Goal: Transaction & Acquisition: Purchase product/service

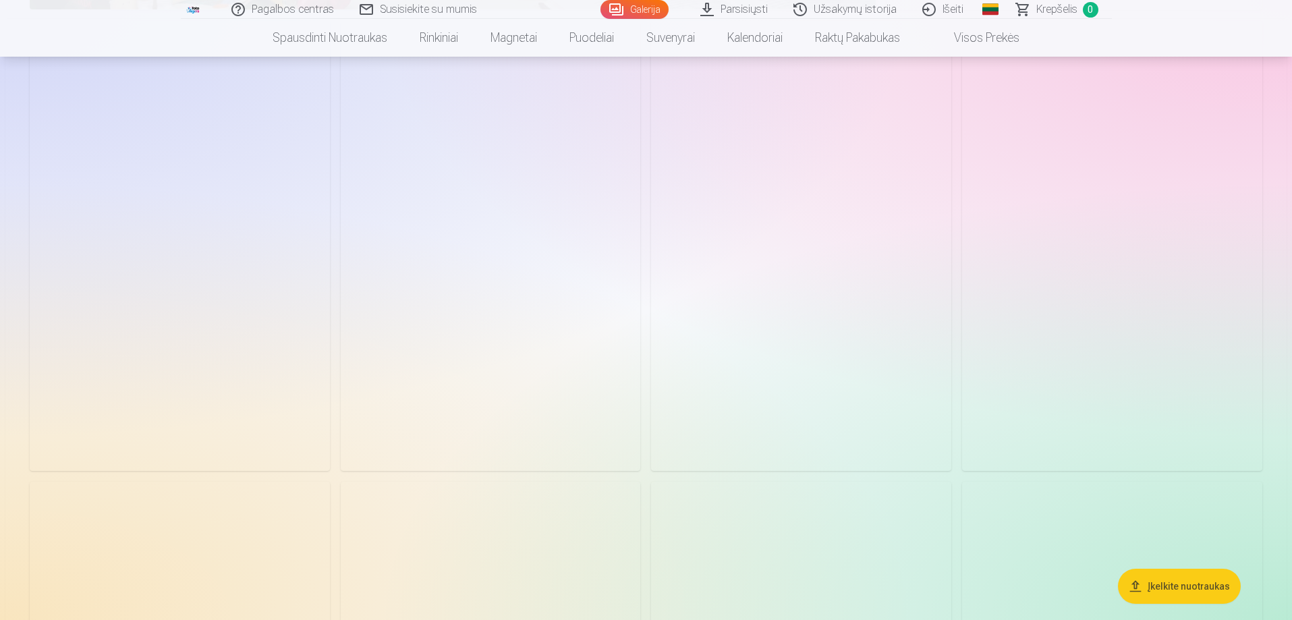
scroll to position [4386, 0]
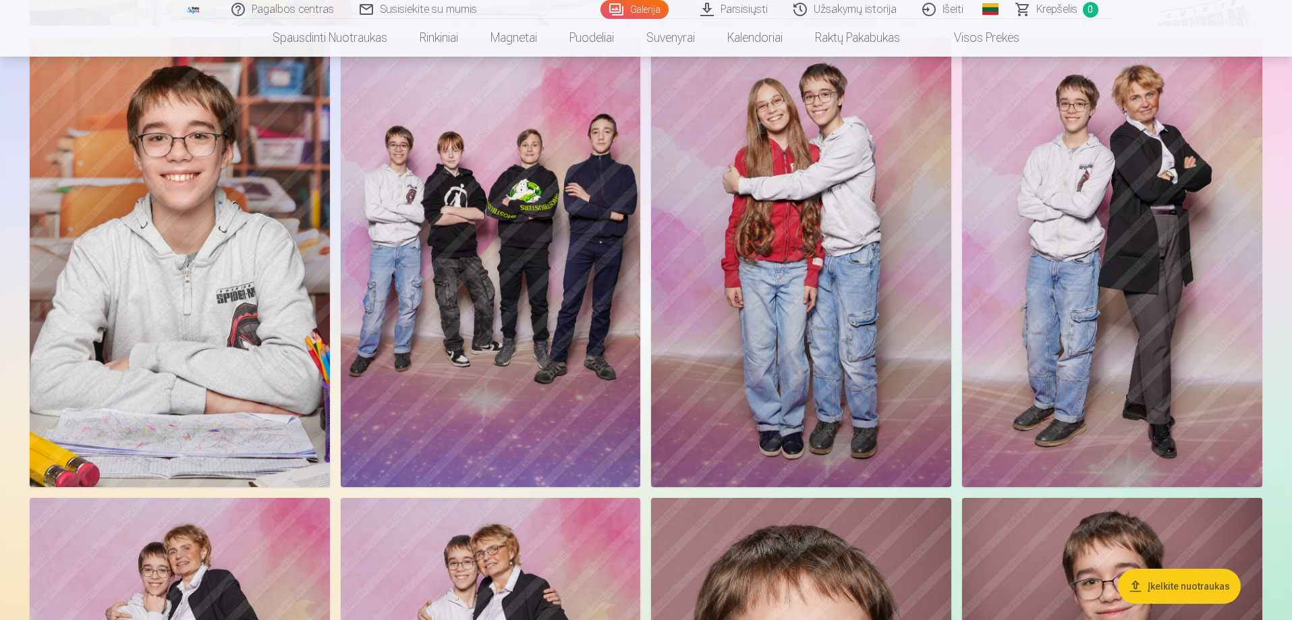
click at [1115, 279] on img at bounding box center [1112, 262] width 300 height 450
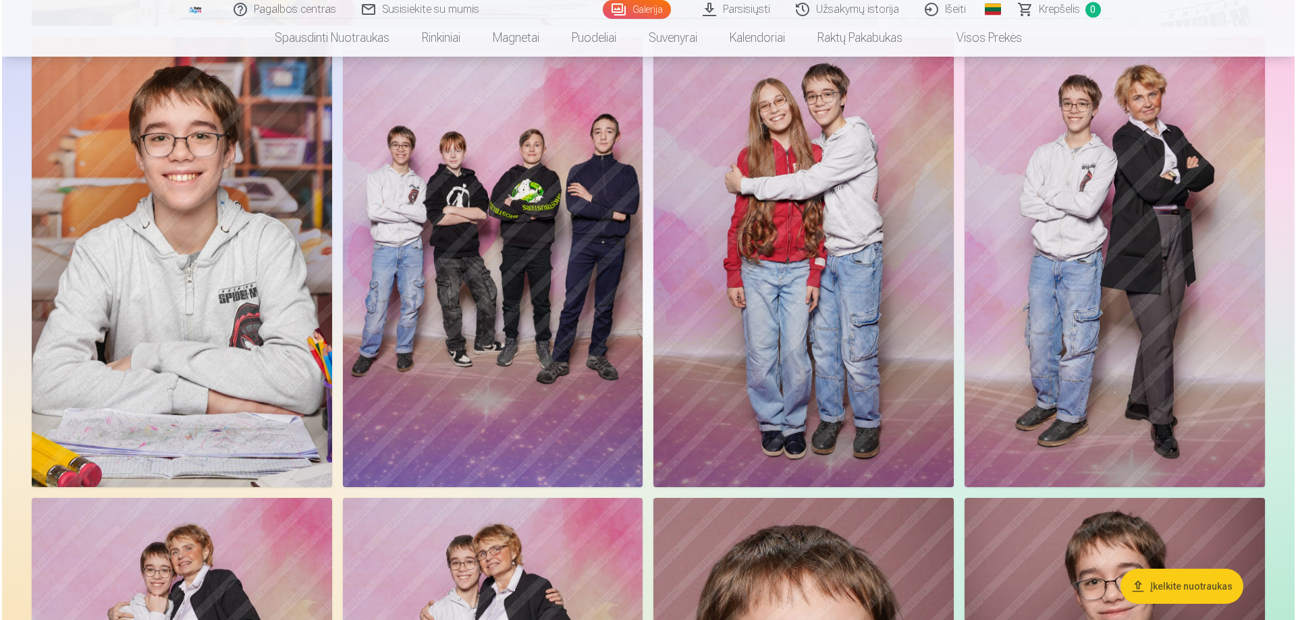
scroll to position [4396, 0]
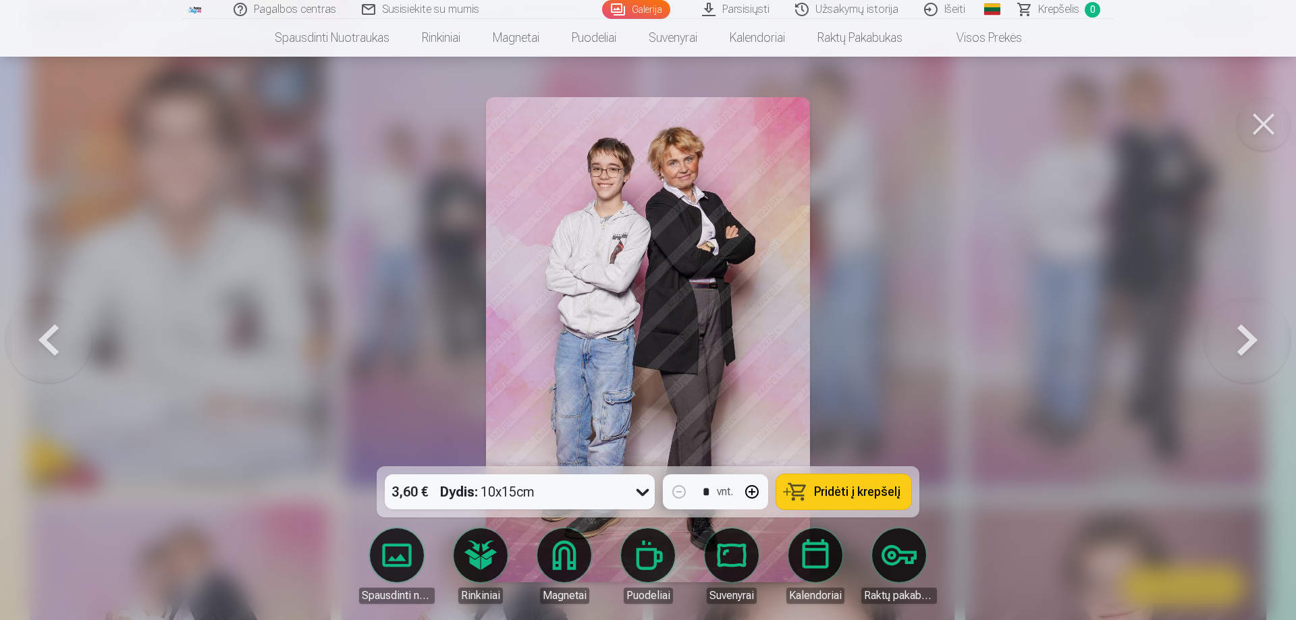
click at [848, 486] on span "Pridėti į krepšelį" at bounding box center [857, 492] width 86 height 12
drag, startPoint x: 1268, startPoint y: 123, endPoint x: 1252, endPoint y: 171, distance: 50.4
click at [1268, 121] on button at bounding box center [1263, 124] width 54 height 54
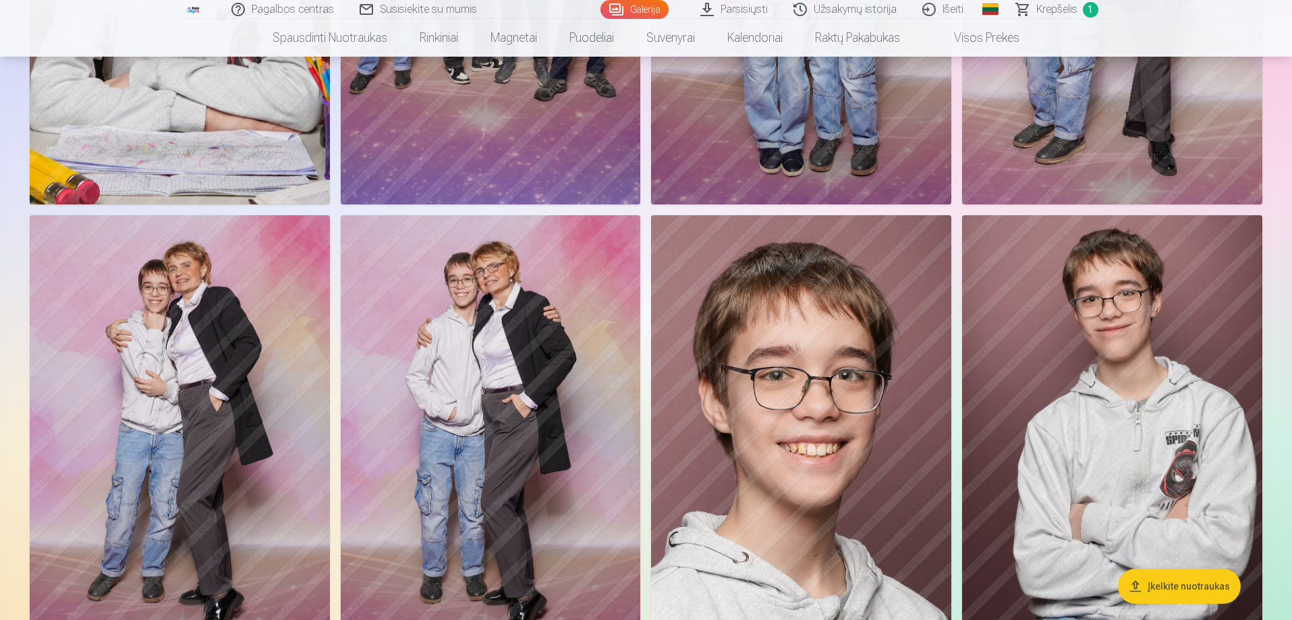
scroll to position [4386, 0]
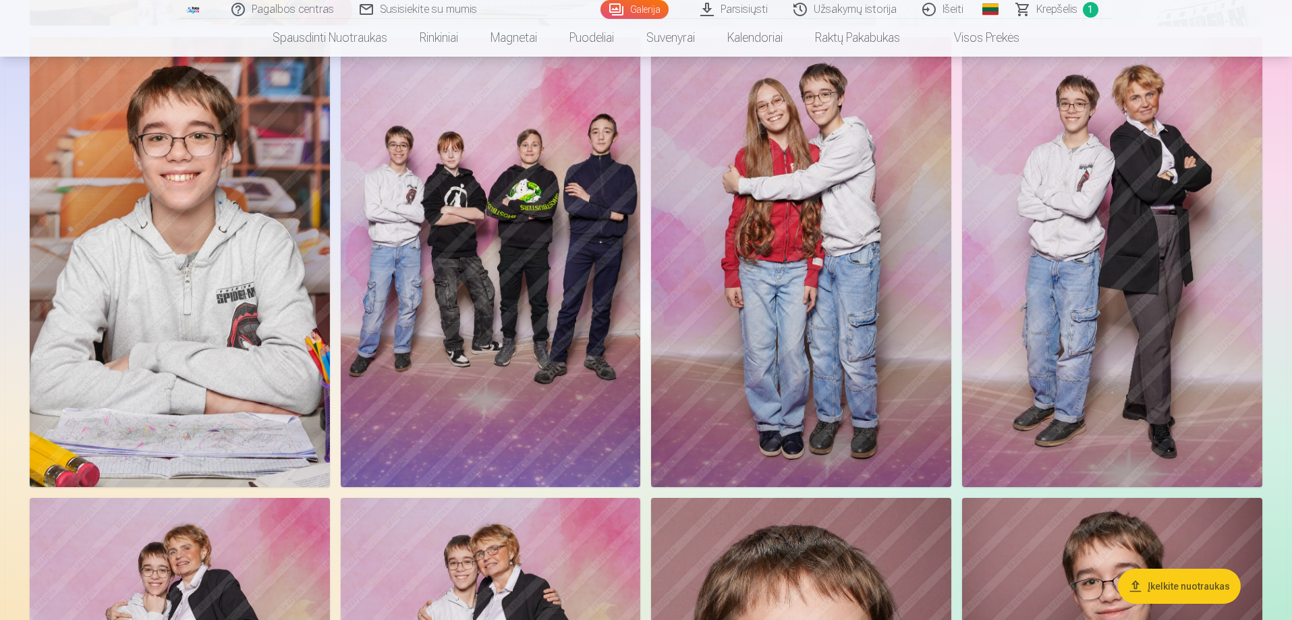
click at [812, 298] on img at bounding box center [801, 262] width 300 height 450
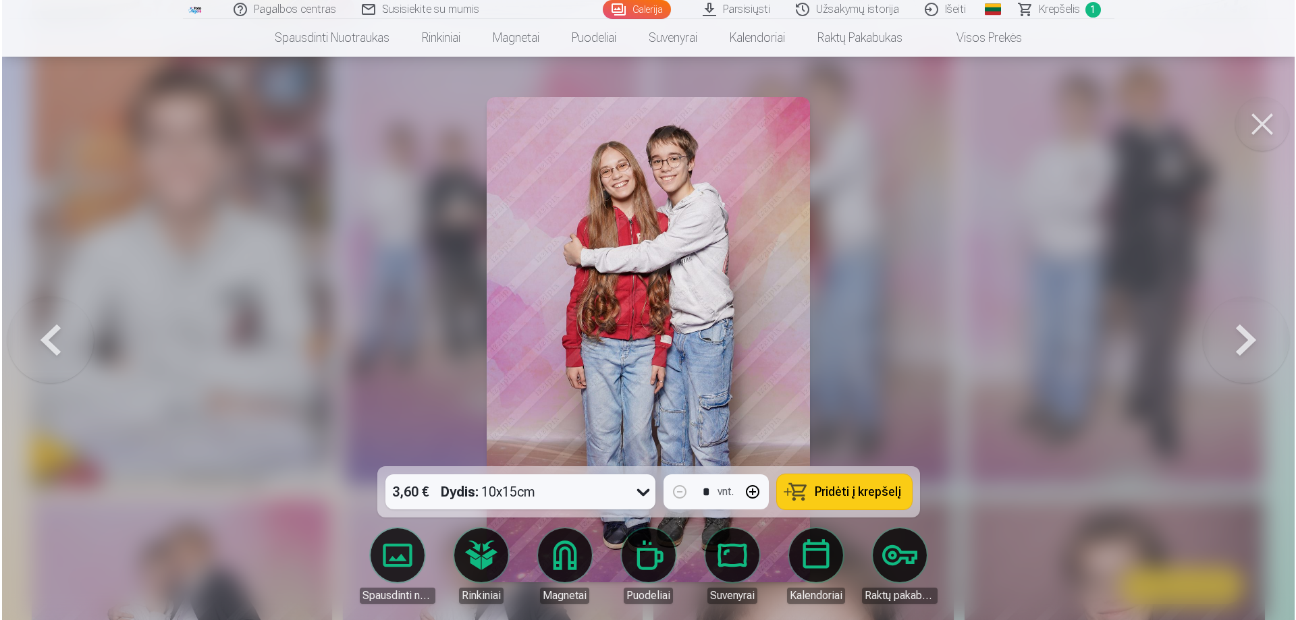
scroll to position [4396, 0]
click at [852, 487] on span "Pridėti į krepšelį" at bounding box center [857, 492] width 86 height 12
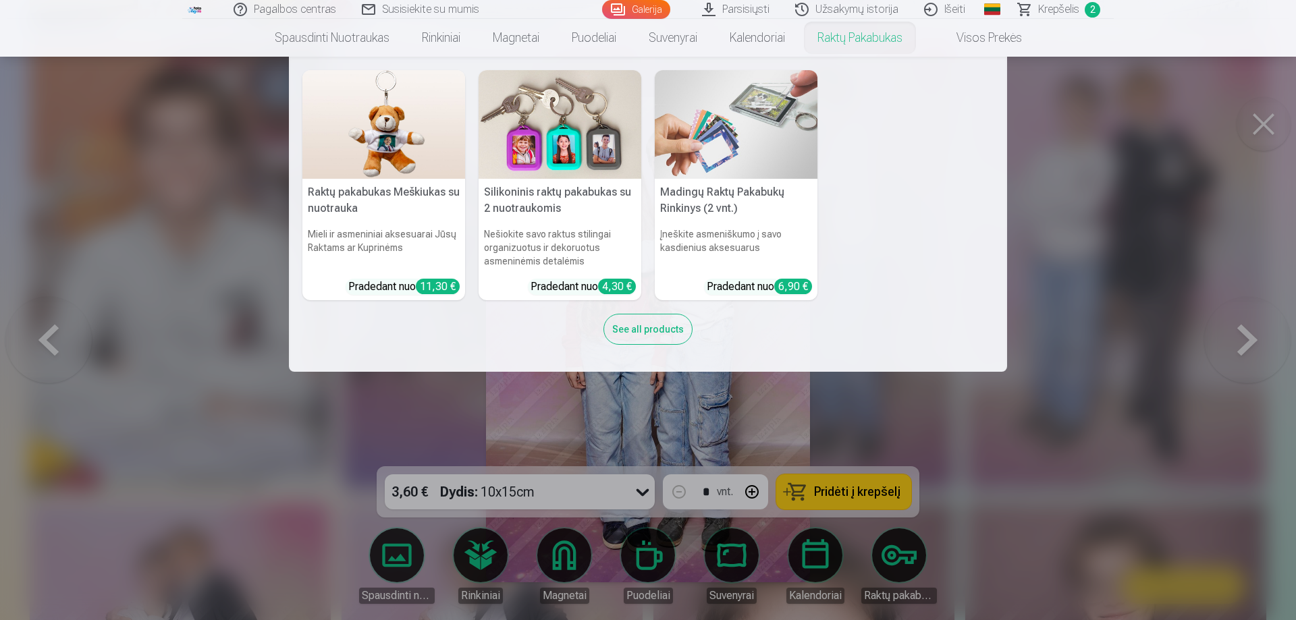
click at [1270, 126] on nav "Raktų pakabukas Meškiukas su nuotrauka Mieli ir asmeniniai aksesuarai Jūsų Rakt…" at bounding box center [648, 214] width 1296 height 315
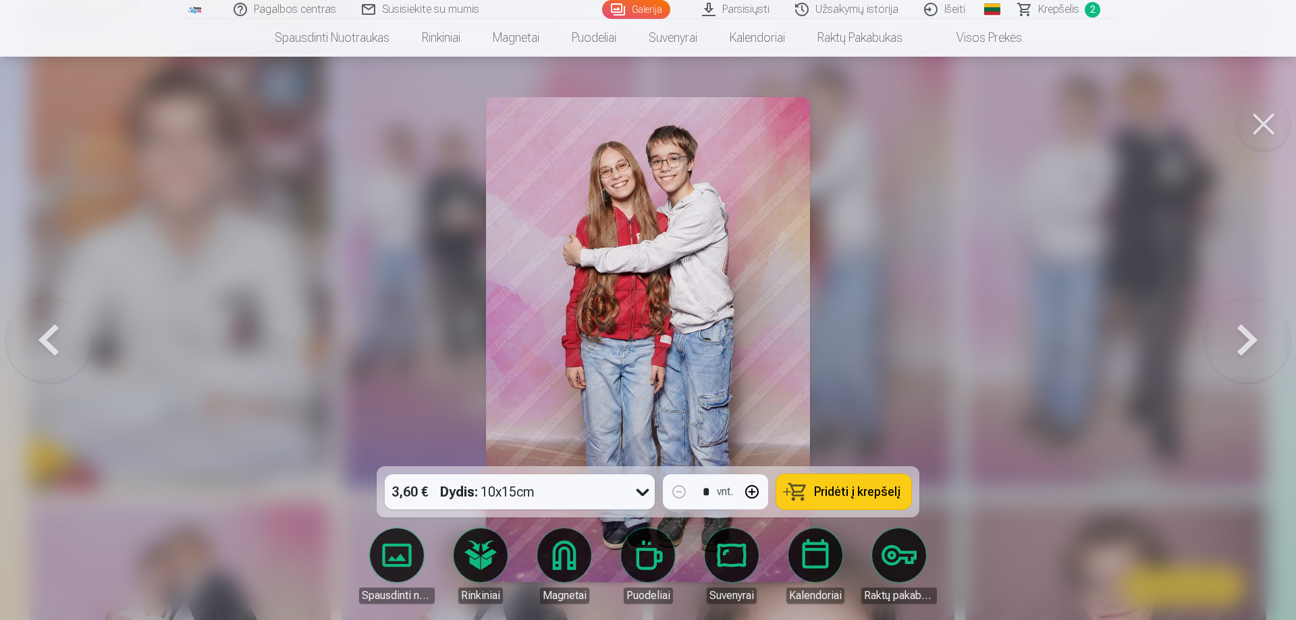
click at [1263, 123] on button at bounding box center [1263, 124] width 54 height 54
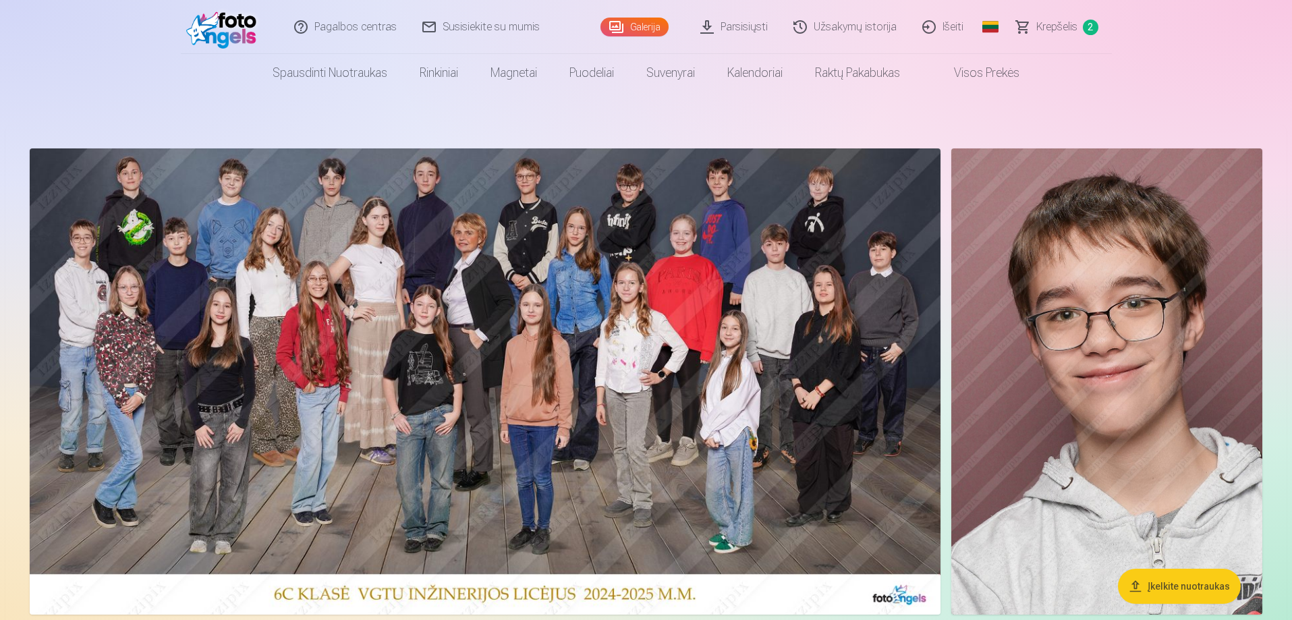
click at [511, 379] on img at bounding box center [485, 381] width 911 height 466
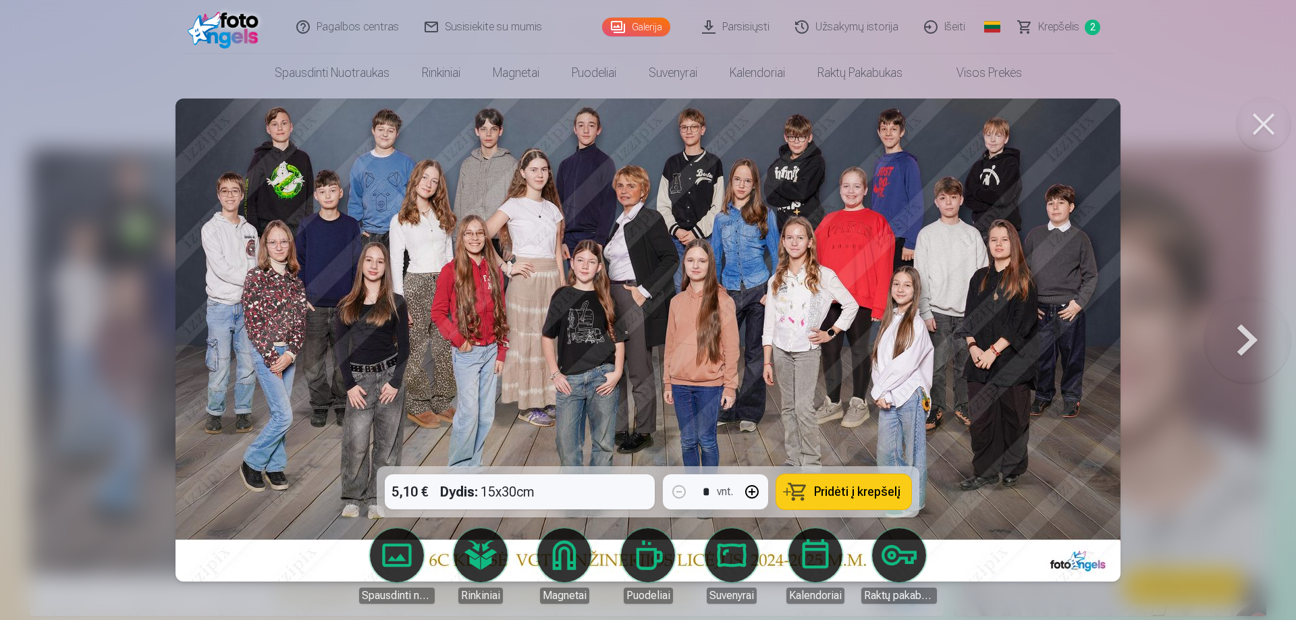
click at [851, 495] on span "Pridėti į krepšelį" at bounding box center [857, 492] width 86 height 12
drag, startPoint x: 1265, startPoint y: 124, endPoint x: 1215, endPoint y: 126, distance: 50.6
click at [1265, 124] on button at bounding box center [1263, 124] width 54 height 54
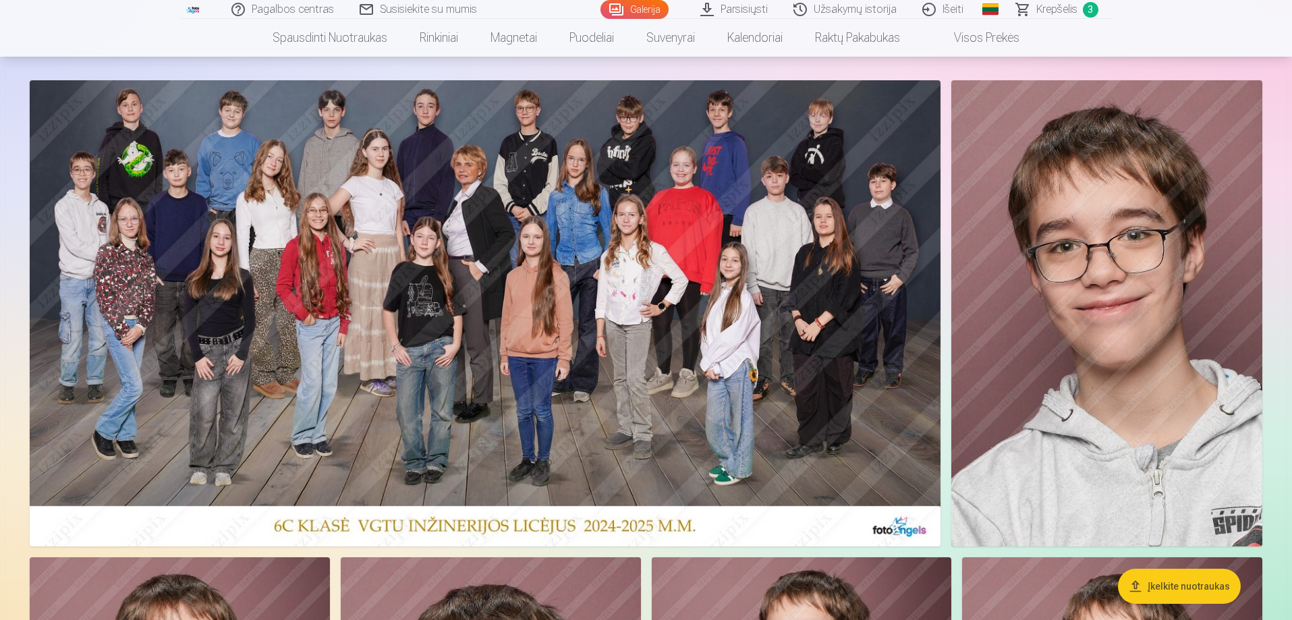
scroll to position [67, 0]
click at [1146, 329] on img at bounding box center [1106, 314] width 311 height 466
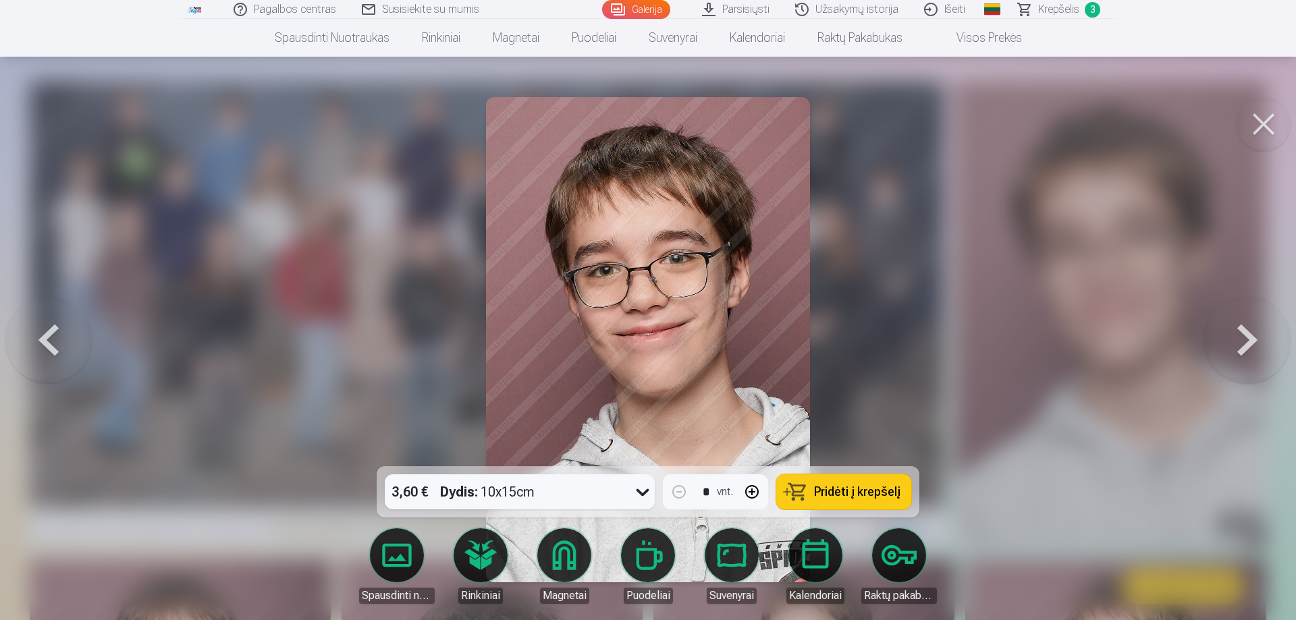
click at [1256, 127] on button at bounding box center [1263, 124] width 54 height 54
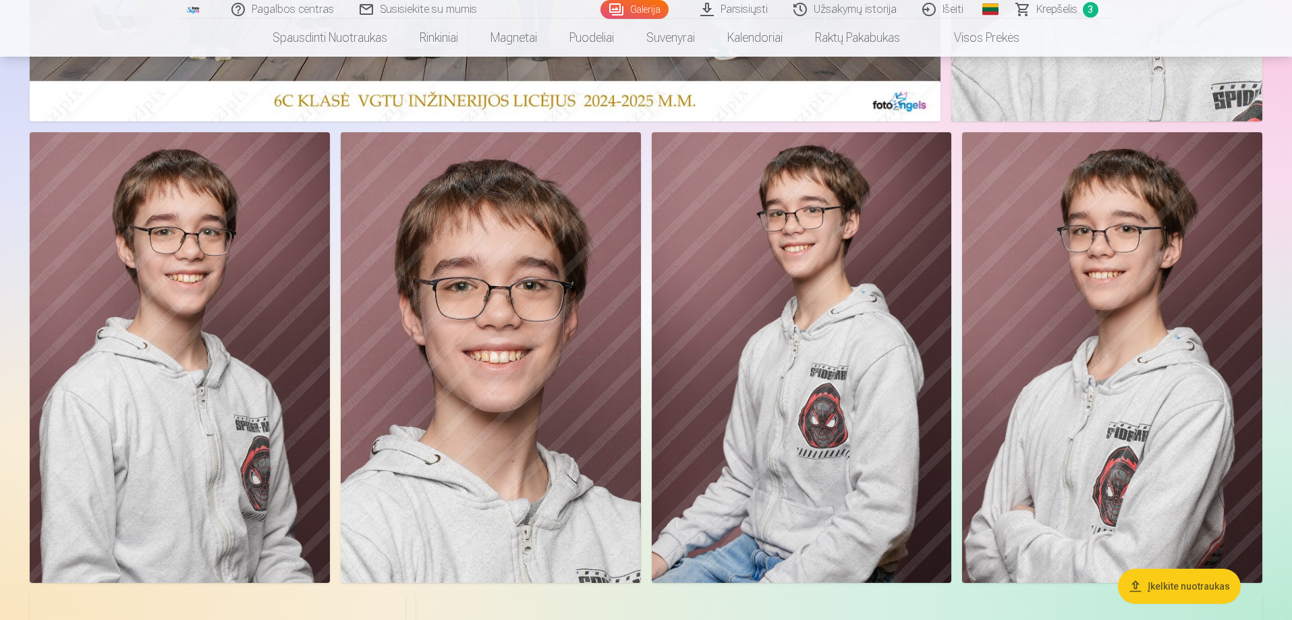
scroll to position [540, 0]
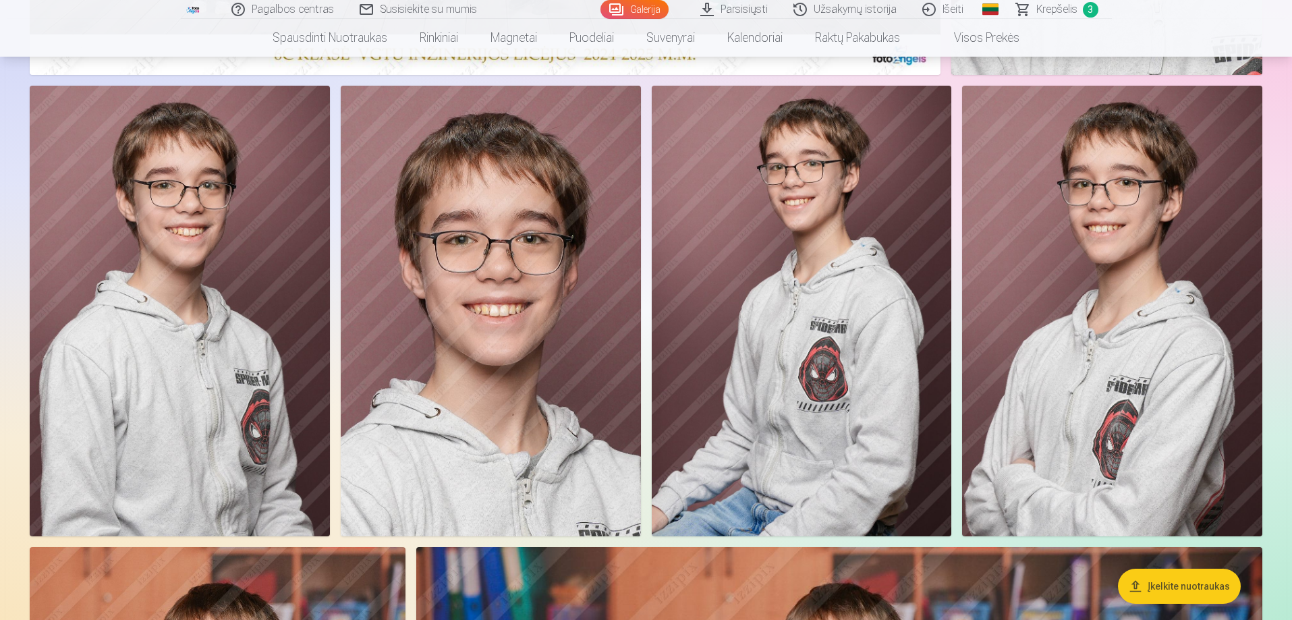
click at [496, 308] on img at bounding box center [491, 311] width 300 height 450
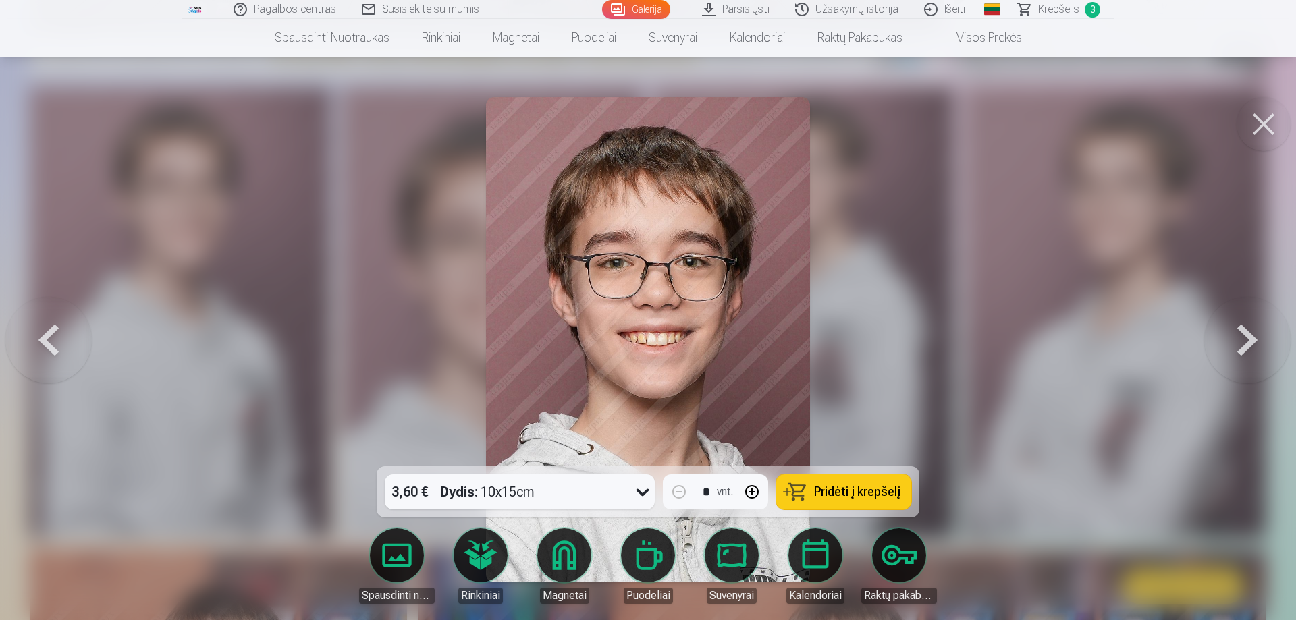
click at [1260, 124] on button at bounding box center [1263, 124] width 54 height 54
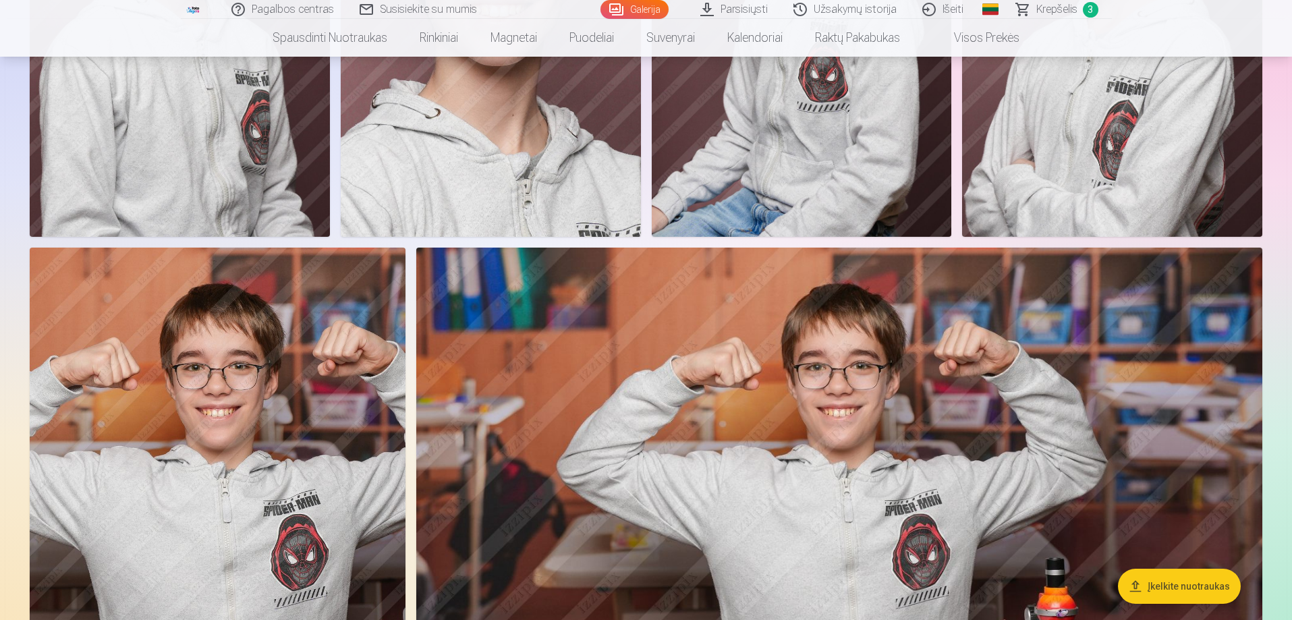
scroll to position [877, 0]
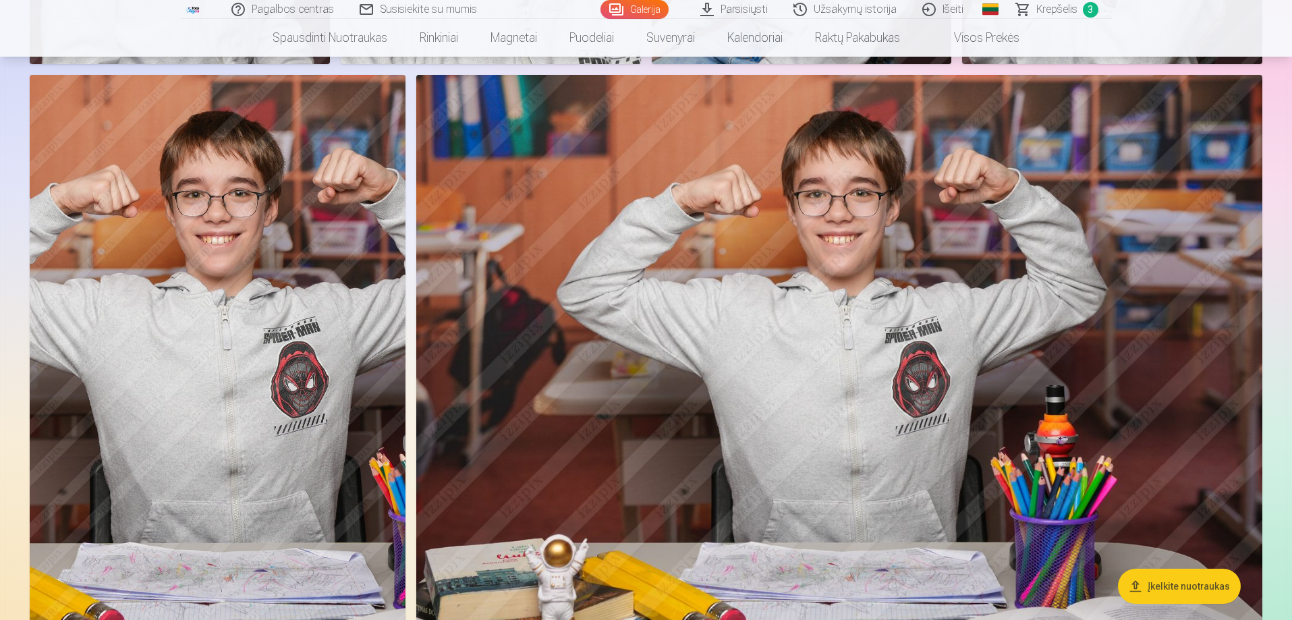
click at [860, 370] on img at bounding box center [839, 357] width 846 height 564
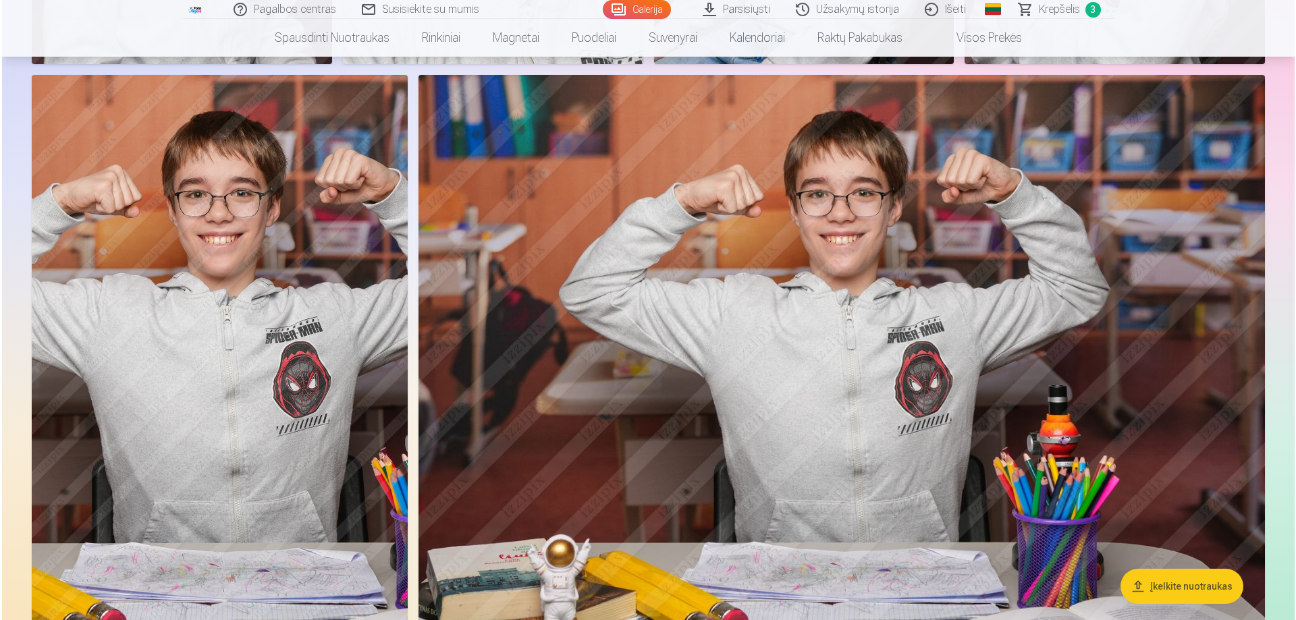
scroll to position [1014, 0]
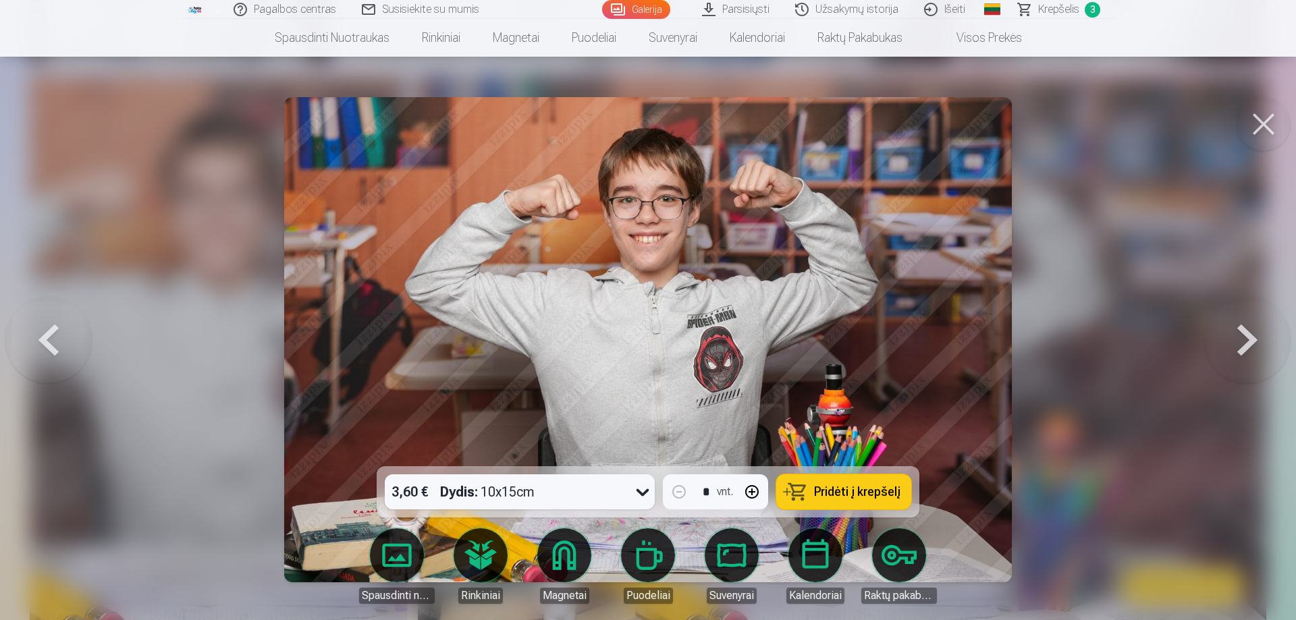
click at [841, 490] on span "Pridėti į krepšelį" at bounding box center [857, 492] width 86 height 12
click at [1260, 121] on button at bounding box center [1263, 124] width 54 height 54
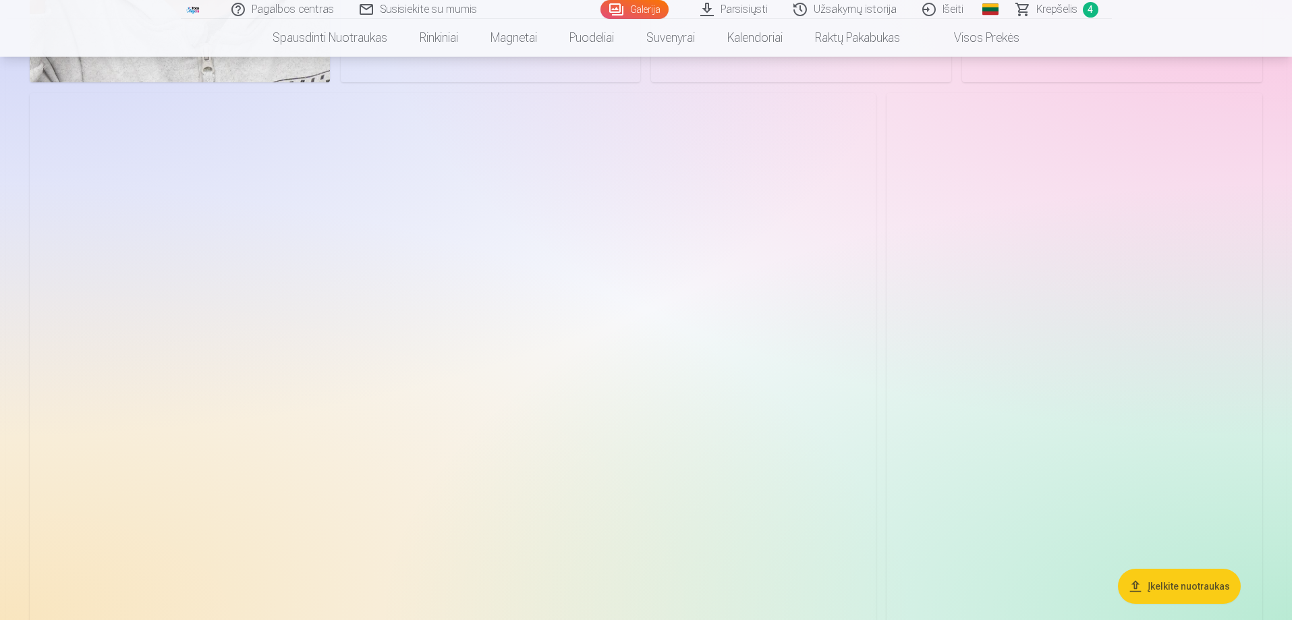
scroll to position [2699, 0]
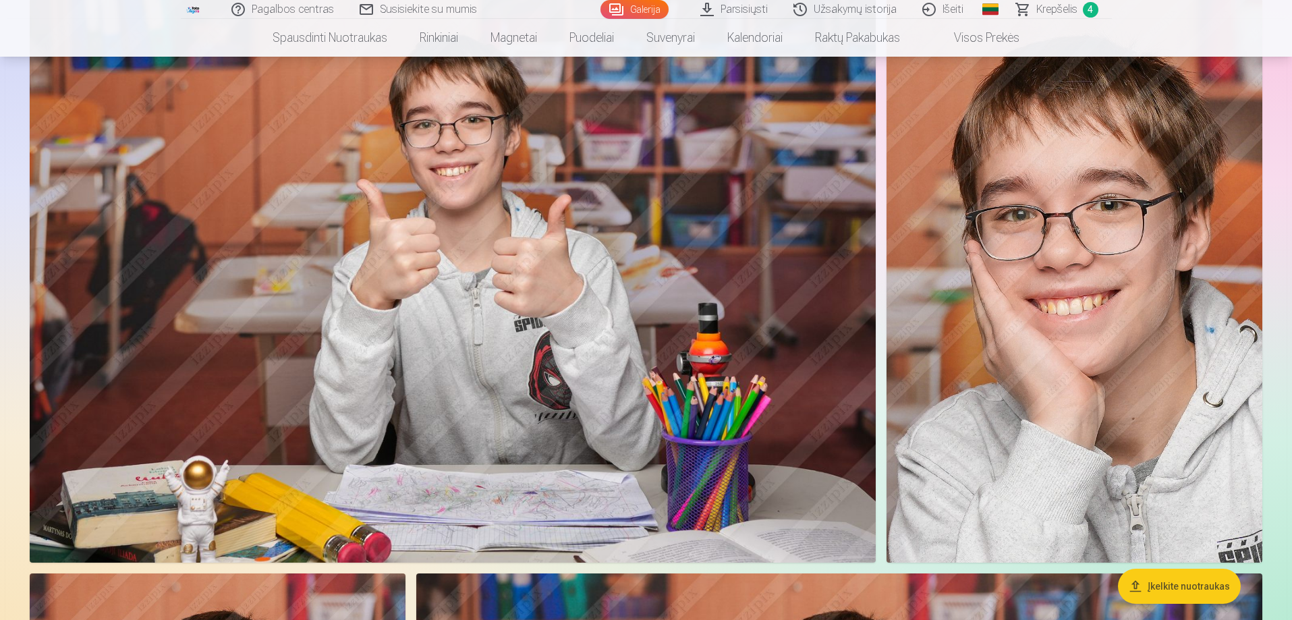
click at [1126, 348] on img at bounding box center [1075, 281] width 376 height 564
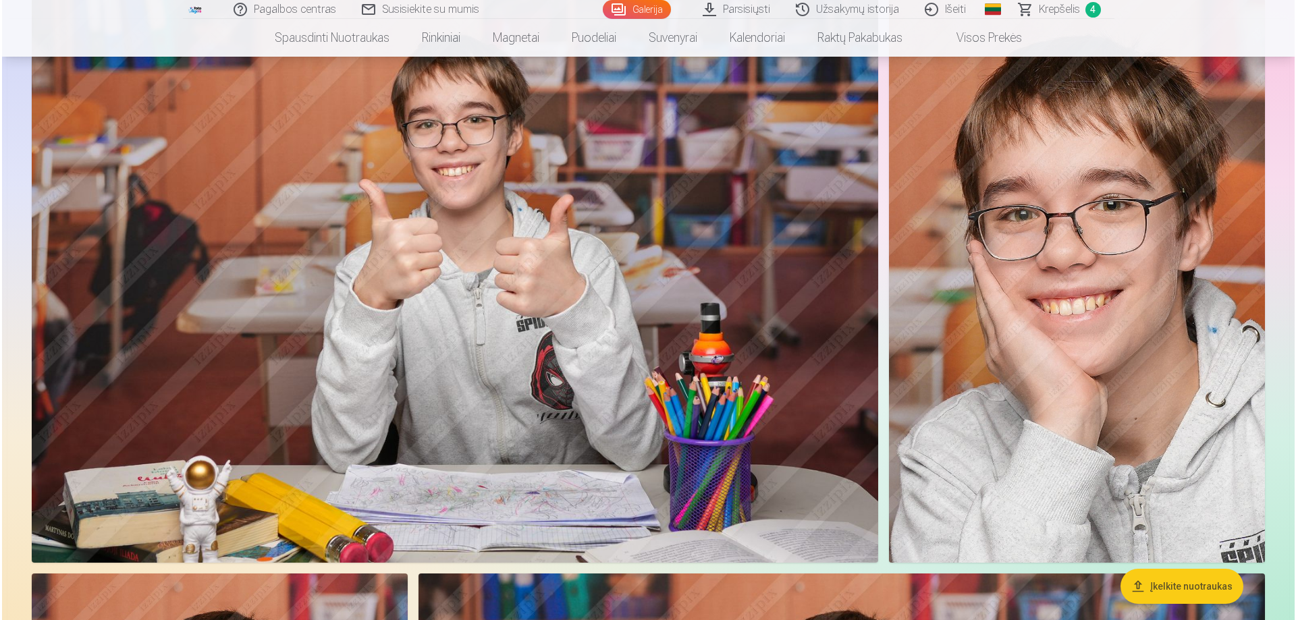
scroll to position [2707, 0]
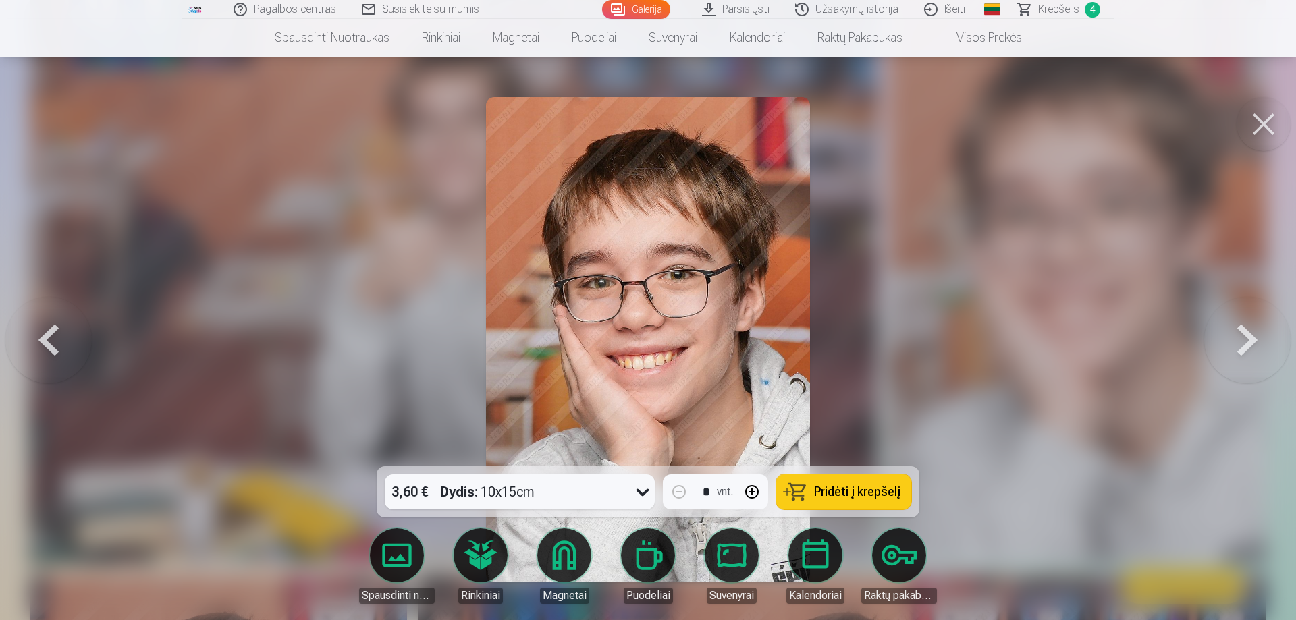
click at [1258, 122] on button at bounding box center [1263, 124] width 54 height 54
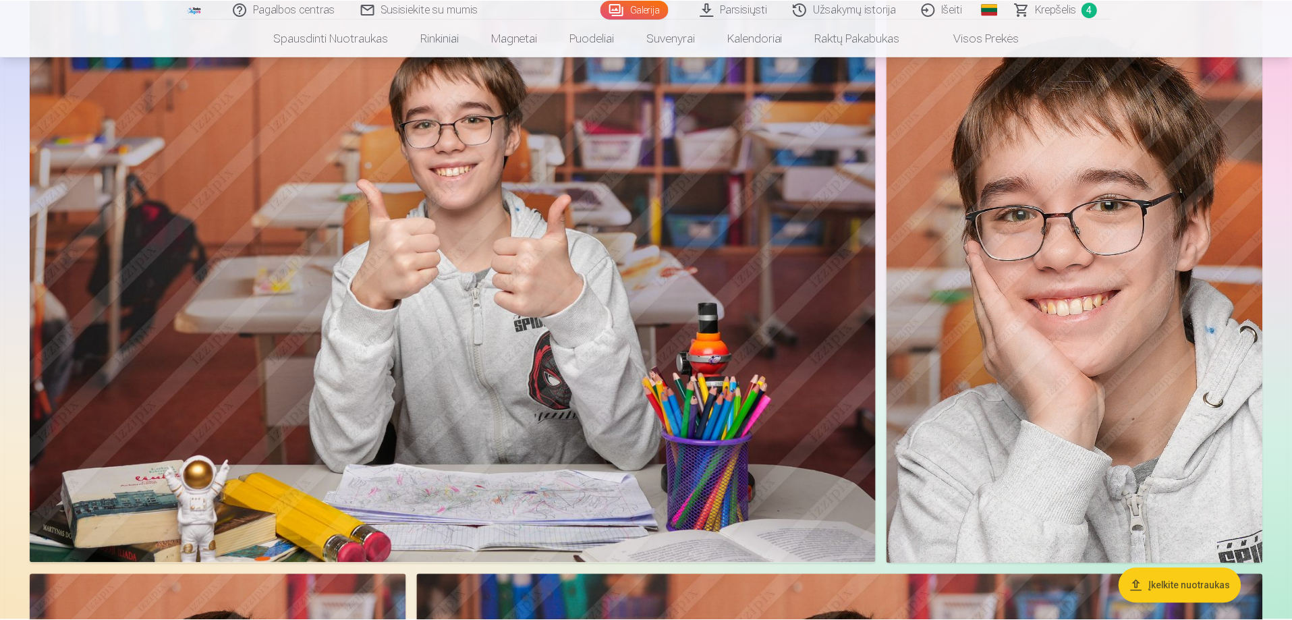
scroll to position [2699, 0]
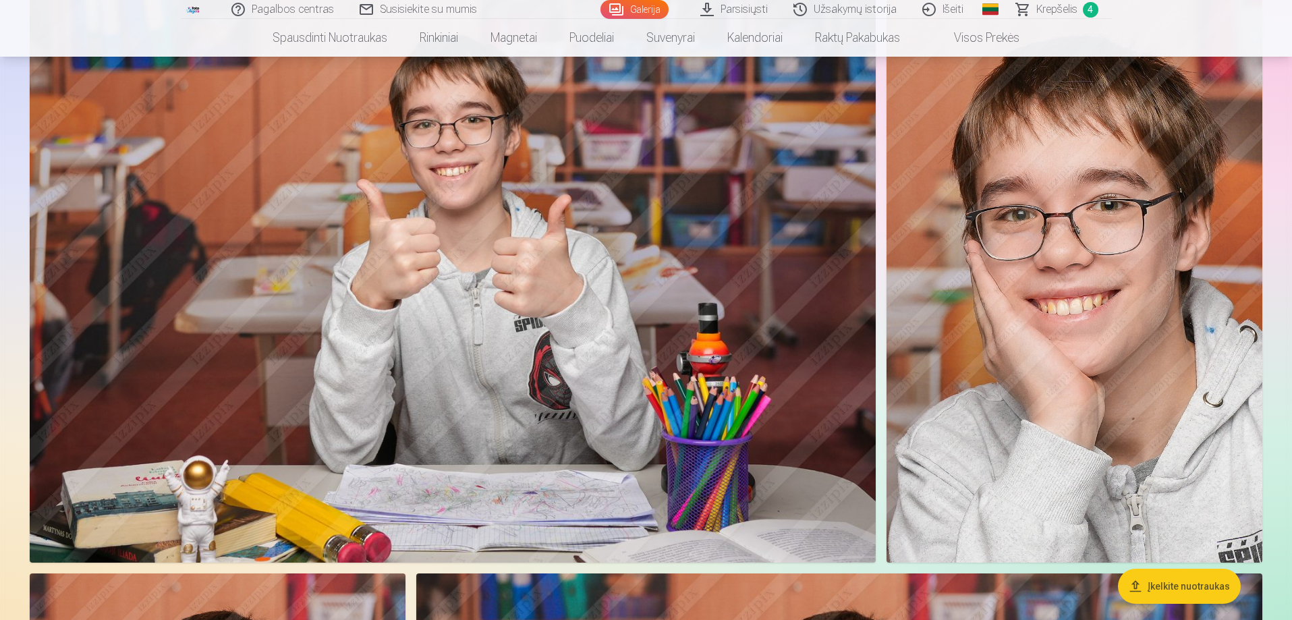
click at [1126, 322] on img at bounding box center [1075, 281] width 376 height 564
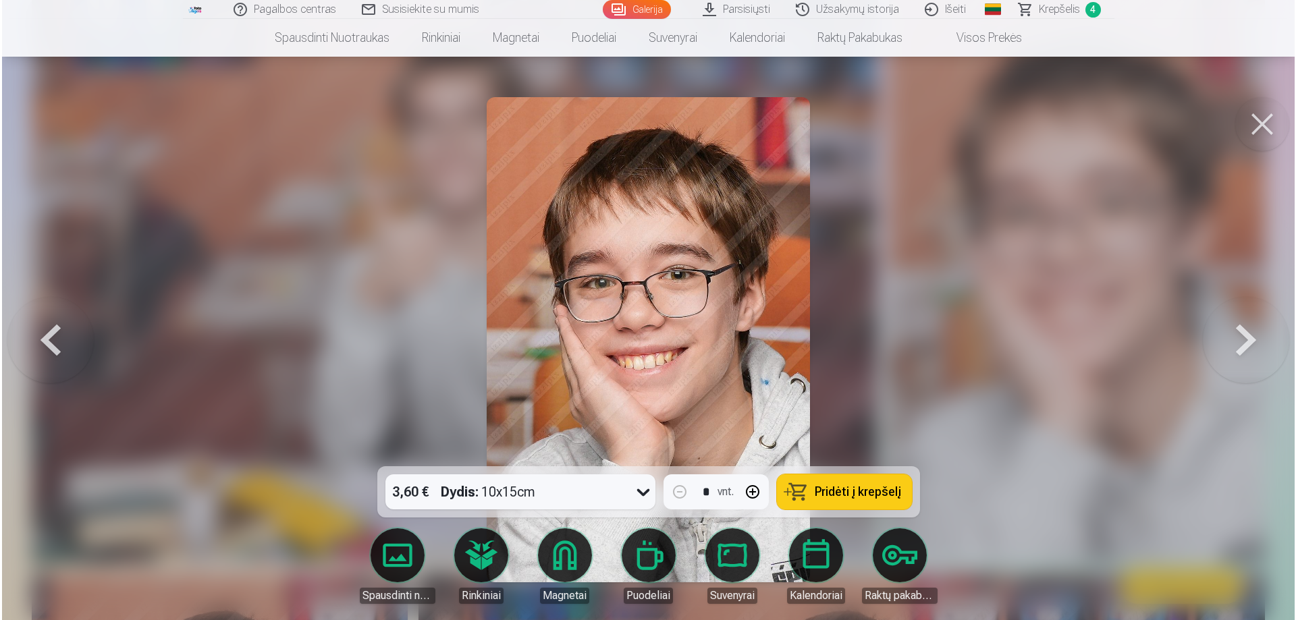
scroll to position [2707, 0]
click at [848, 487] on span "Pridėti į krepšelį" at bounding box center [857, 492] width 86 height 12
click at [1265, 122] on button at bounding box center [1263, 124] width 54 height 54
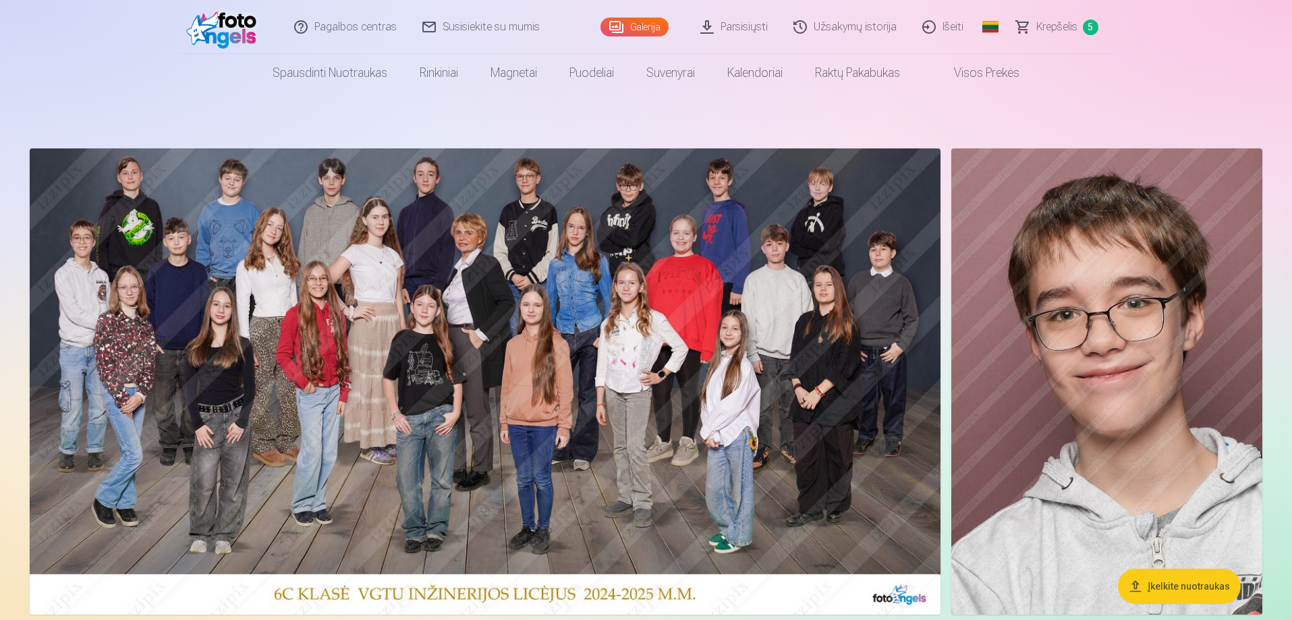
click at [1128, 345] on img at bounding box center [1106, 381] width 311 height 466
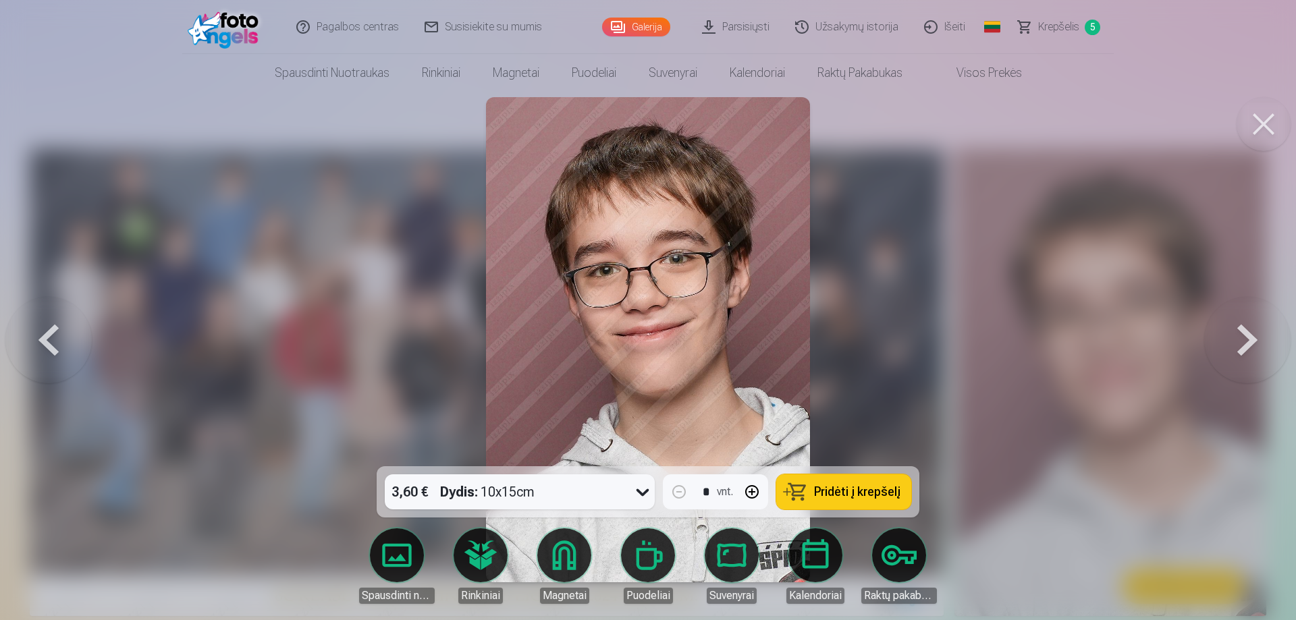
click at [852, 487] on span "Pridėti į krepšelį" at bounding box center [857, 492] width 86 height 12
click at [1058, 24] on span "Krepšelis" at bounding box center [1058, 27] width 41 height 16
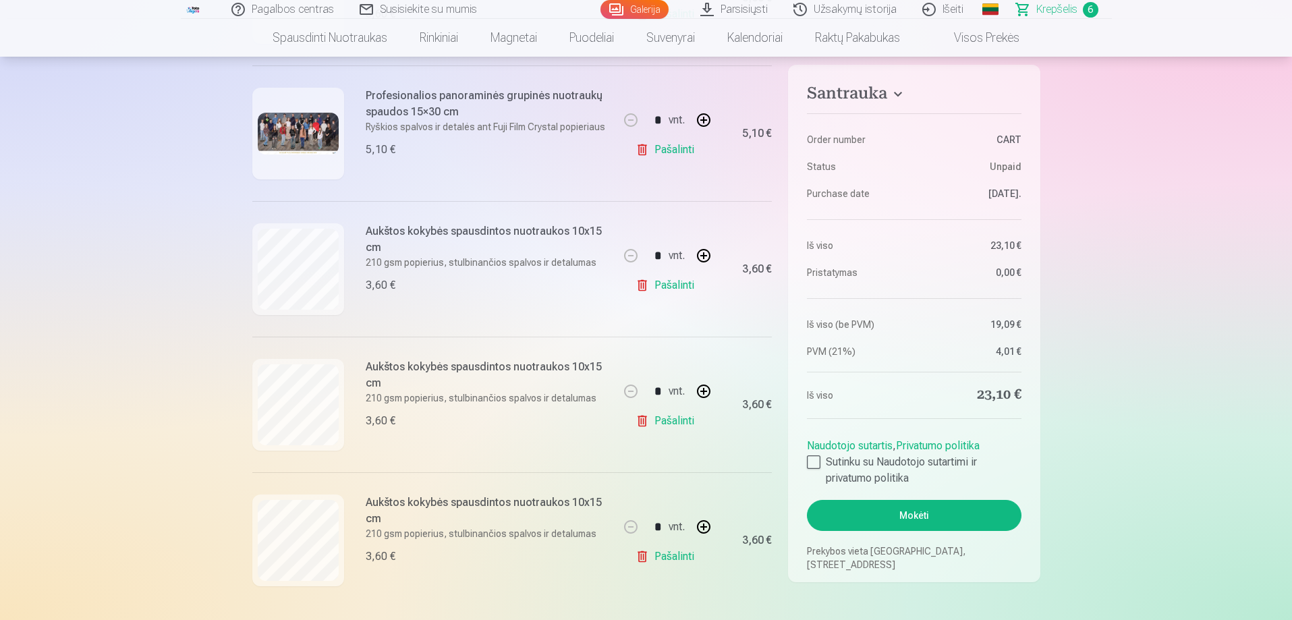
scroll to position [540, 0]
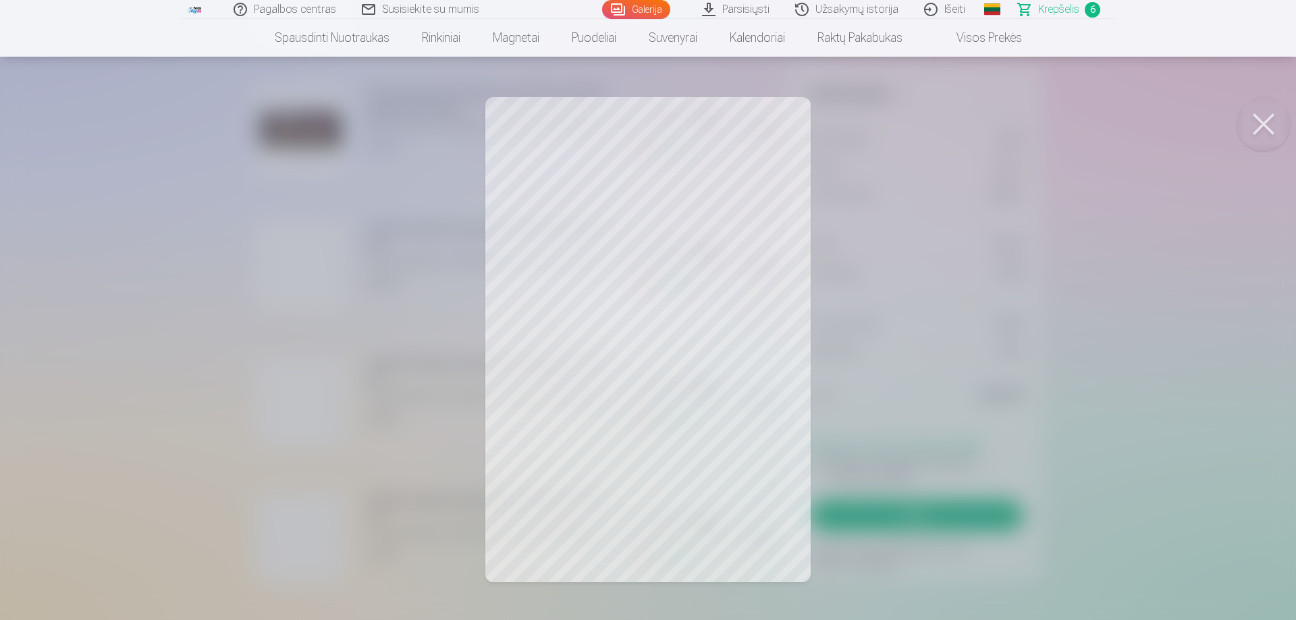
click at [1273, 122] on button at bounding box center [1263, 124] width 54 height 54
click at [1262, 119] on button at bounding box center [1263, 124] width 54 height 54
click at [1267, 119] on button at bounding box center [1263, 124] width 54 height 54
click at [1266, 119] on button at bounding box center [1263, 124] width 54 height 54
click at [1264, 123] on button at bounding box center [1263, 124] width 54 height 54
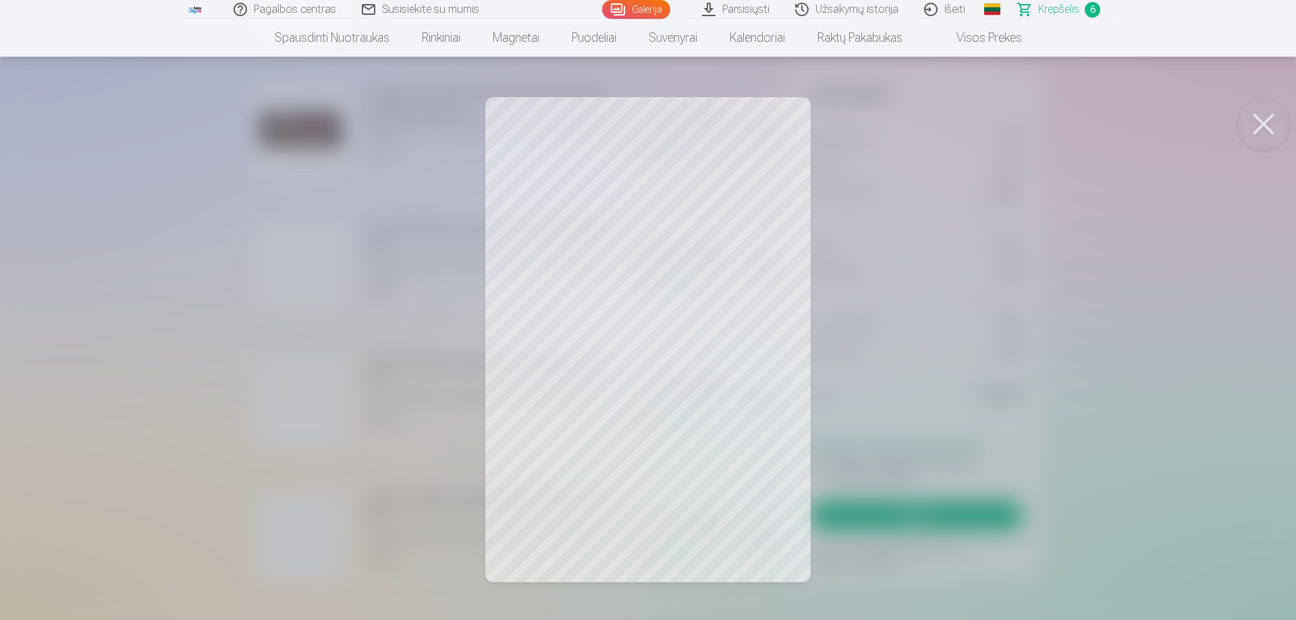
click at [1269, 121] on button at bounding box center [1263, 124] width 54 height 54
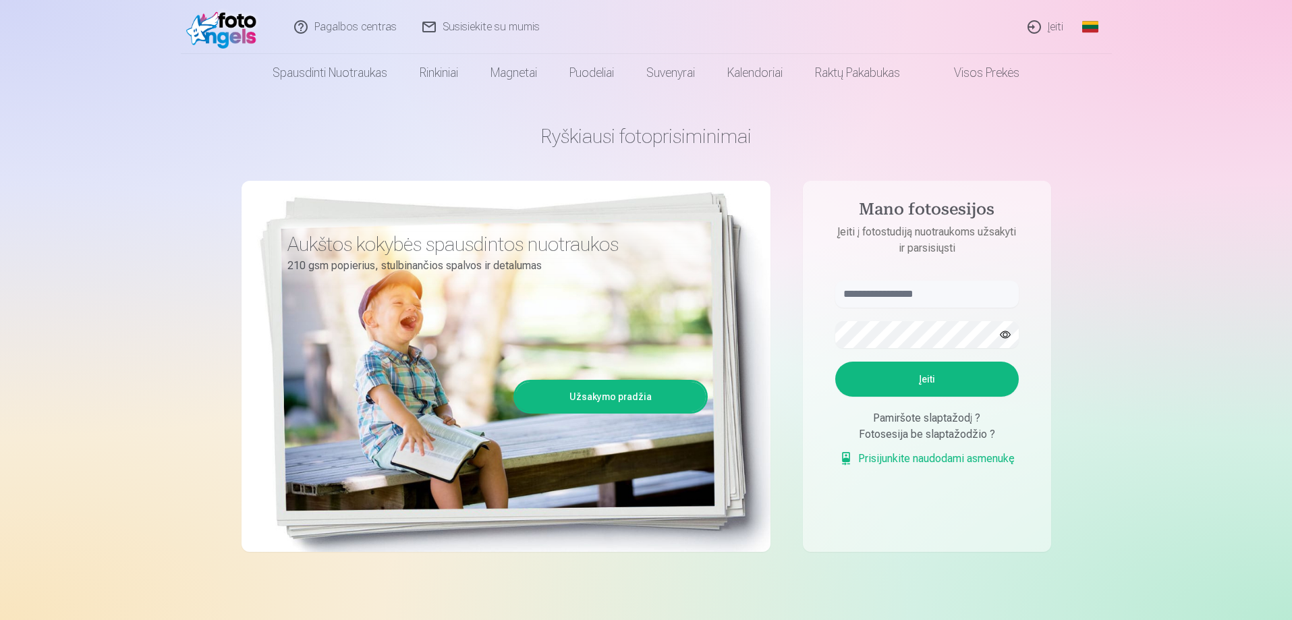
click at [1051, 22] on link "Įeiti" at bounding box center [1046, 27] width 61 height 54
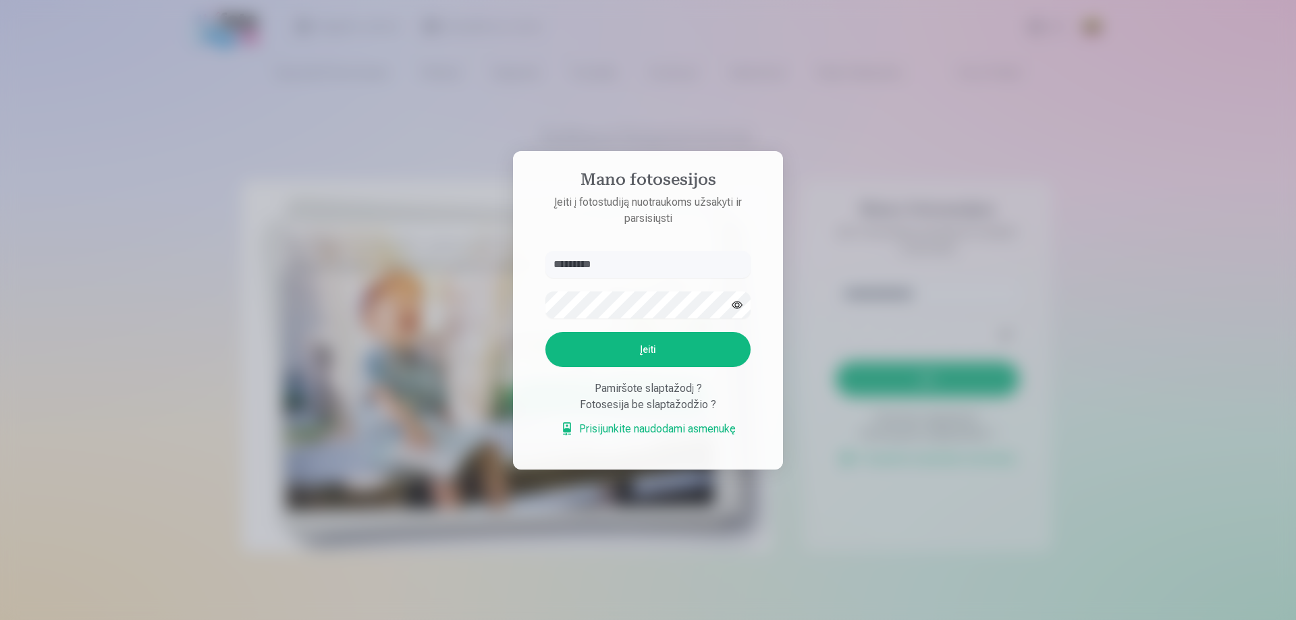
click at [545, 332] on button "Įeiti" at bounding box center [647, 349] width 205 height 35
click at [584, 267] on input "*********" at bounding box center [647, 264] width 205 height 27
type input "**********"
click at [647, 354] on button "Įeiti" at bounding box center [647, 349] width 205 height 35
click at [524, 269] on aside "**********" at bounding box center [648, 310] width 270 height 318
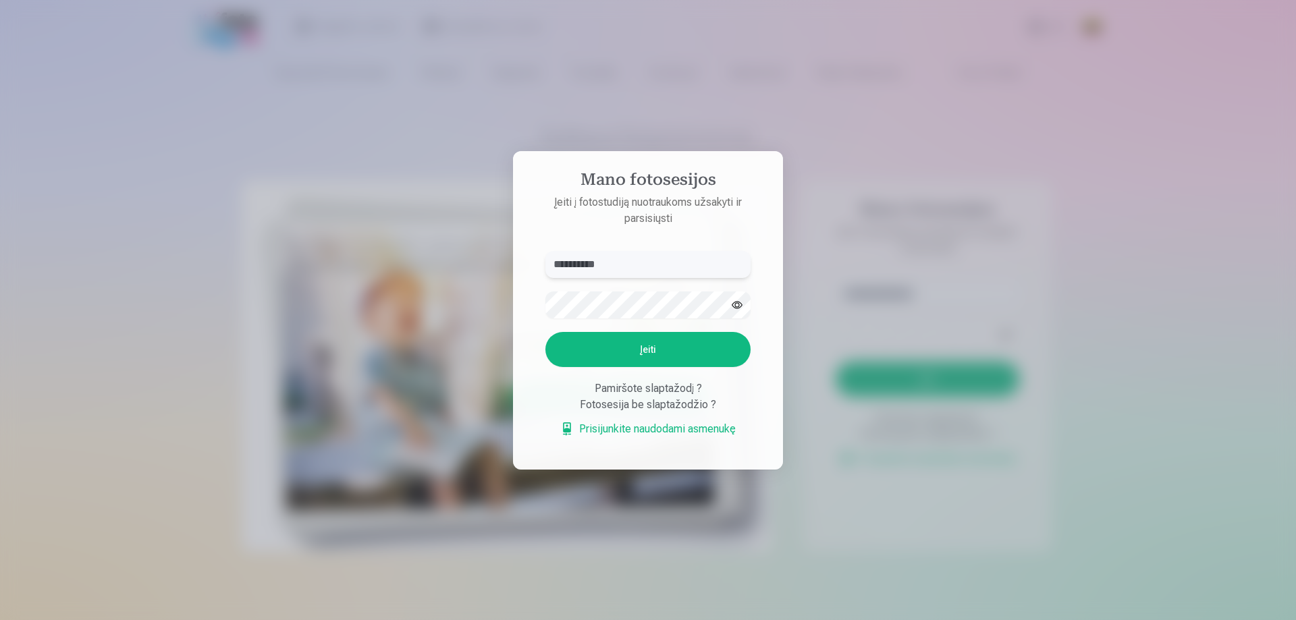
click at [626, 262] on input "**********" at bounding box center [647, 264] width 205 height 27
drag, startPoint x: 626, startPoint y: 262, endPoint x: 507, endPoint y: 260, distance: 119.4
click at [507, 619] on div "**********" at bounding box center [646, 620] width 1292 height 0
type input "**********"
click at [646, 345] on button "Įeiti" at bounding box center [647, 349] width 205 height 35
